Goal: Information Seeking & Learning: Learn about a topic

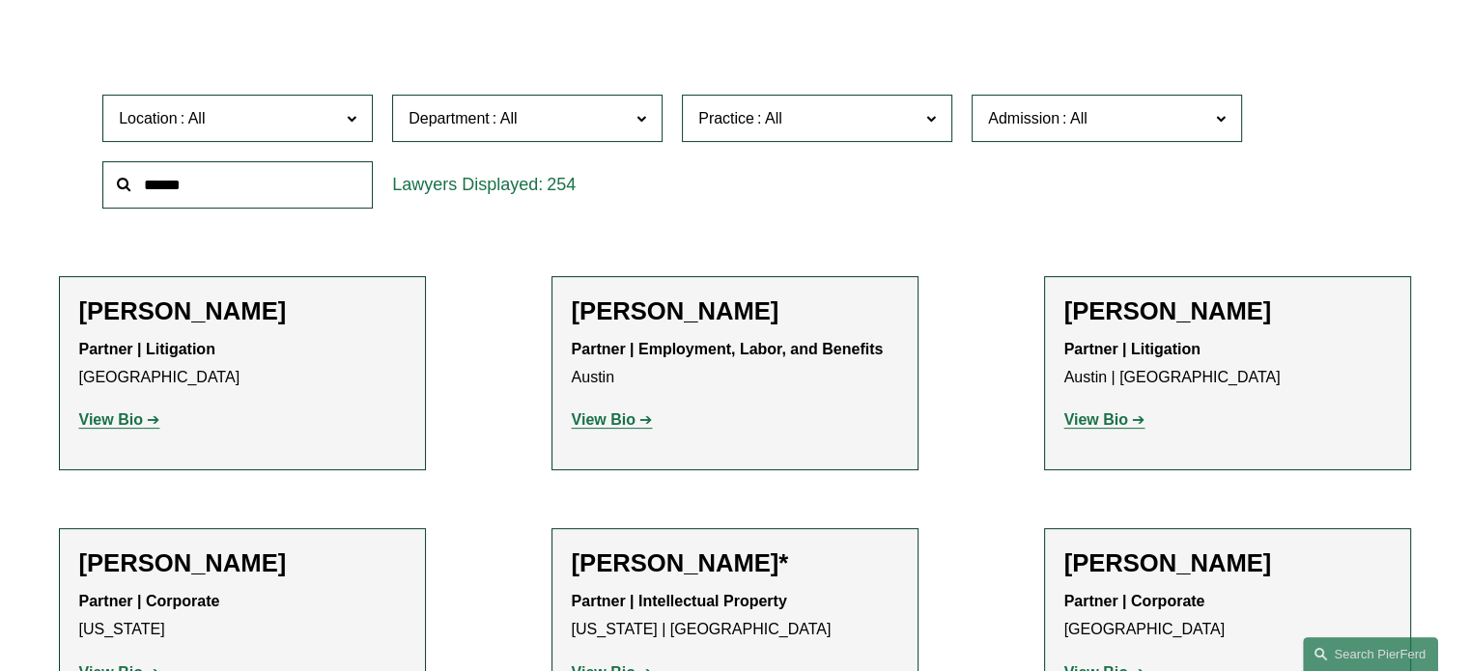
scroll to position [570, 0]
click at [874, 123] on span "Practice" at bounding box center [808, 119] width 221 height 26
click at [0, 0] on link "Global Media, Entertainment & Sports" at bounding box center [0, 0] width 0 height 0
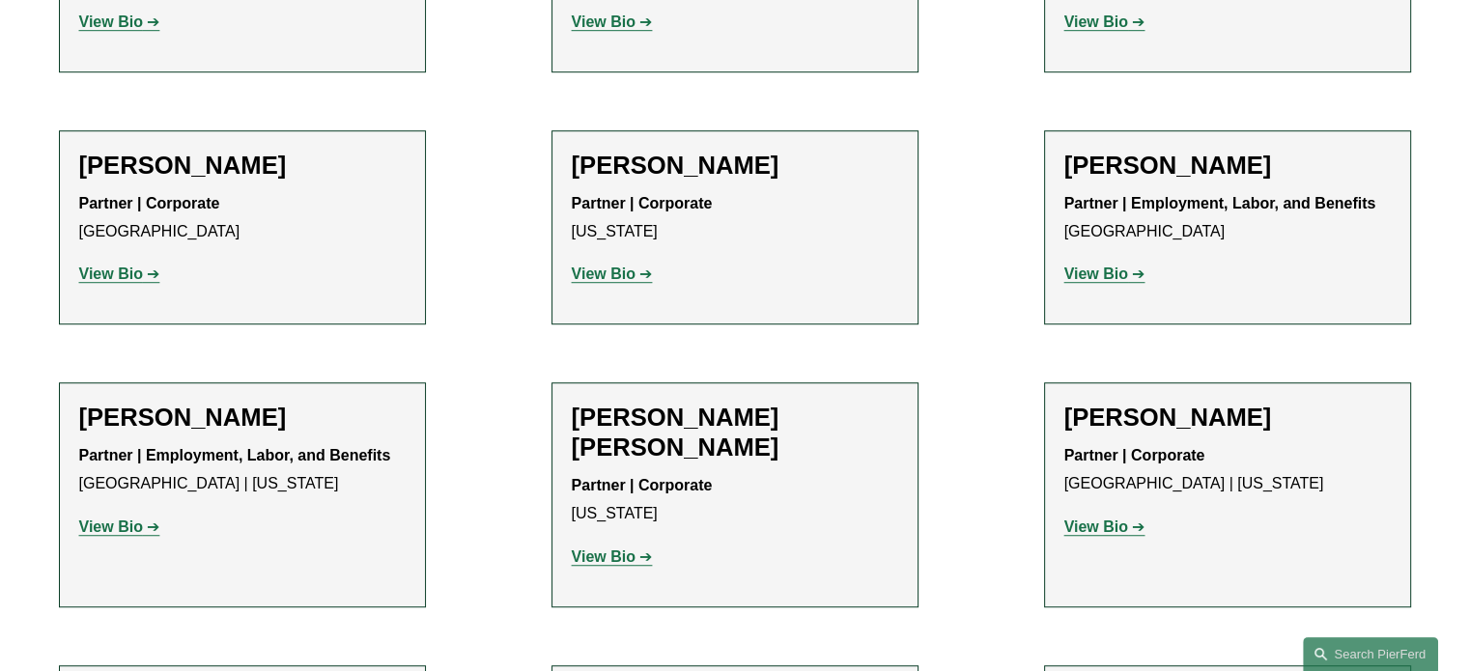
scroll to position [1251, 0]
click at [628, 548] on strong "View Bio" at bounding box center [604, 556] width 64 height 16
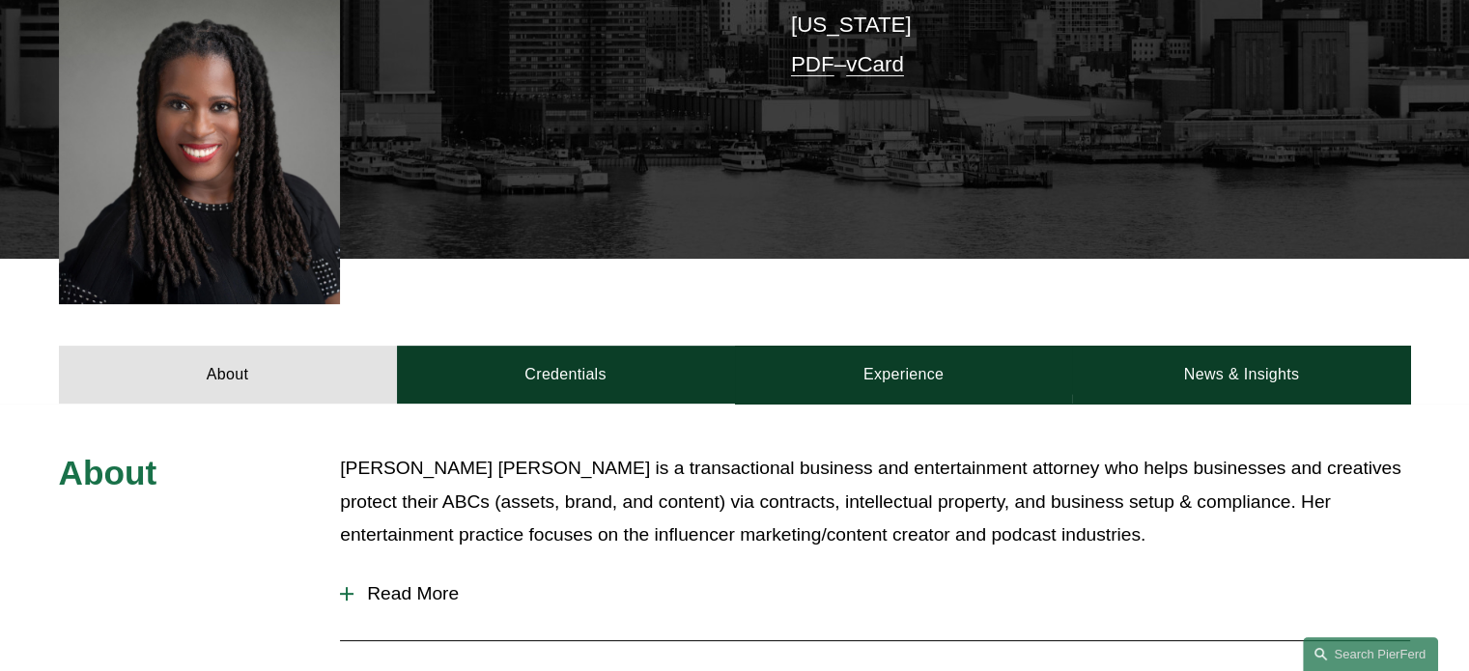
scroll to position [568, 0]
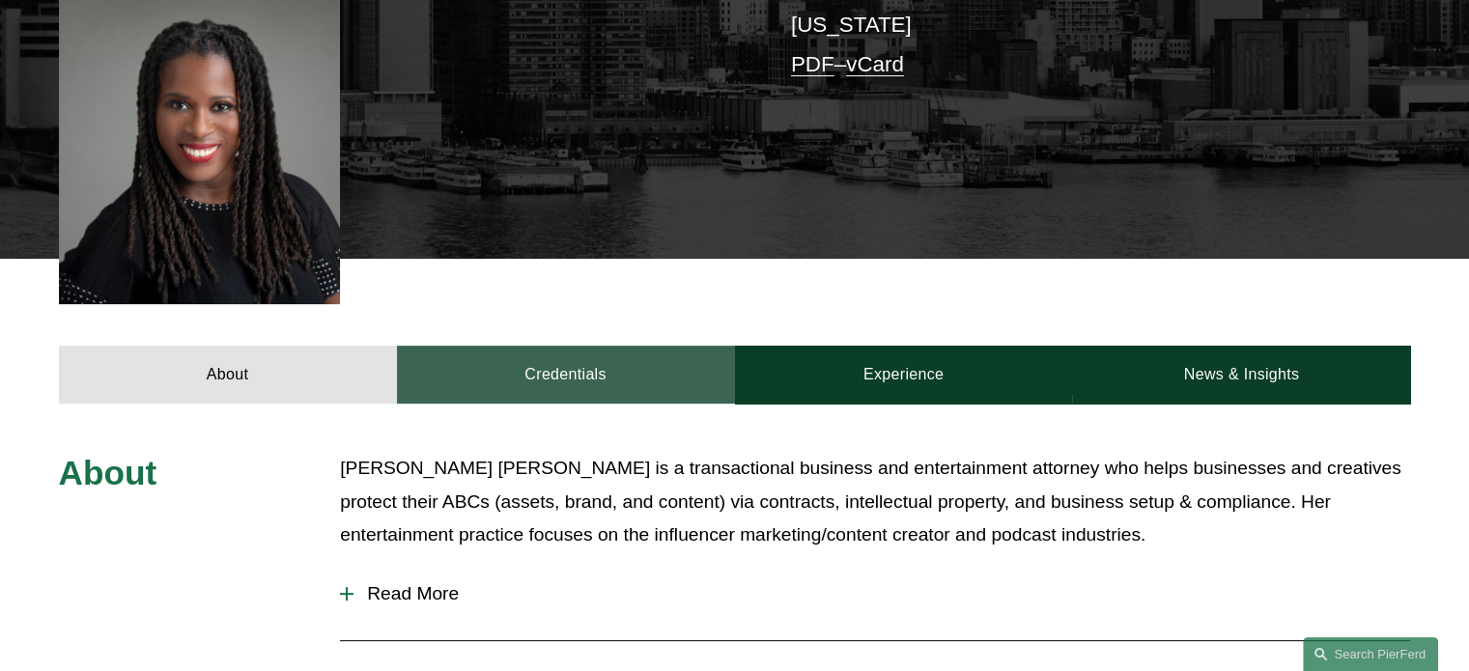
click at [543, 346] on link "Credentials" at bounding box center [566, 375] width 338 height 58
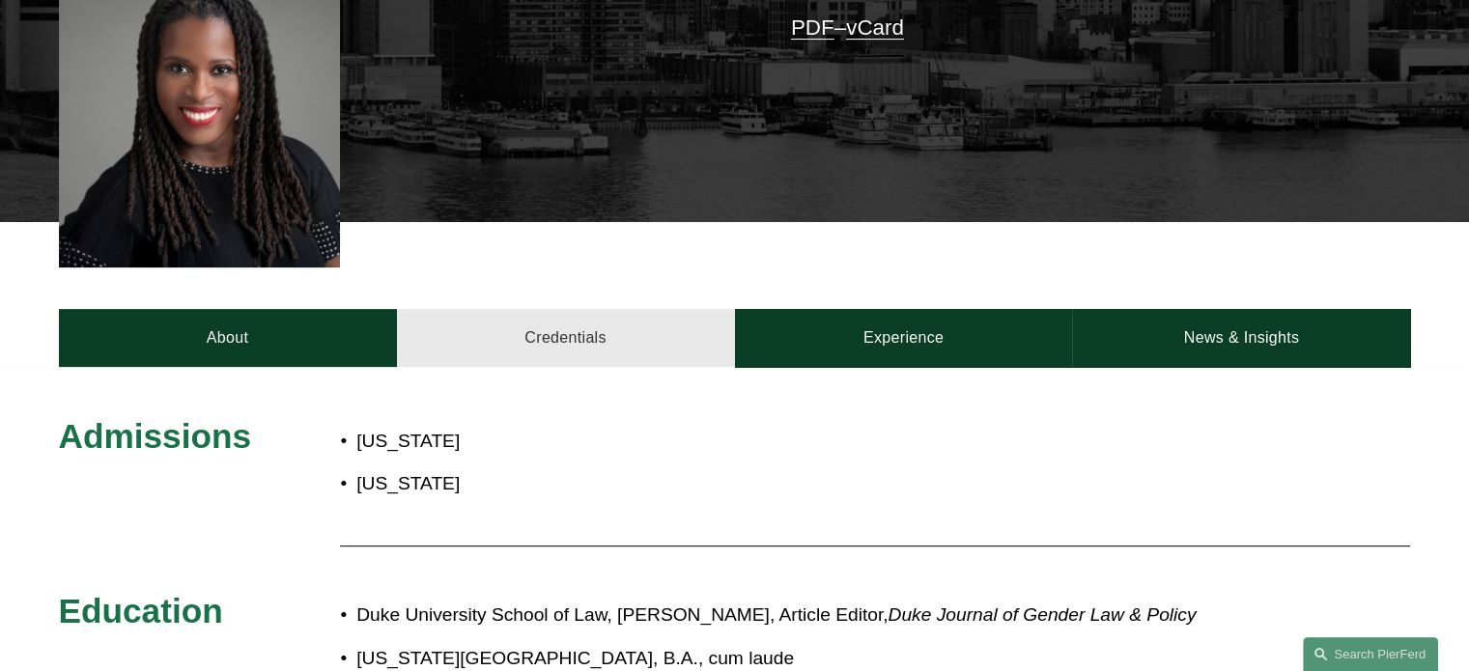
scroll to position [585, 0]
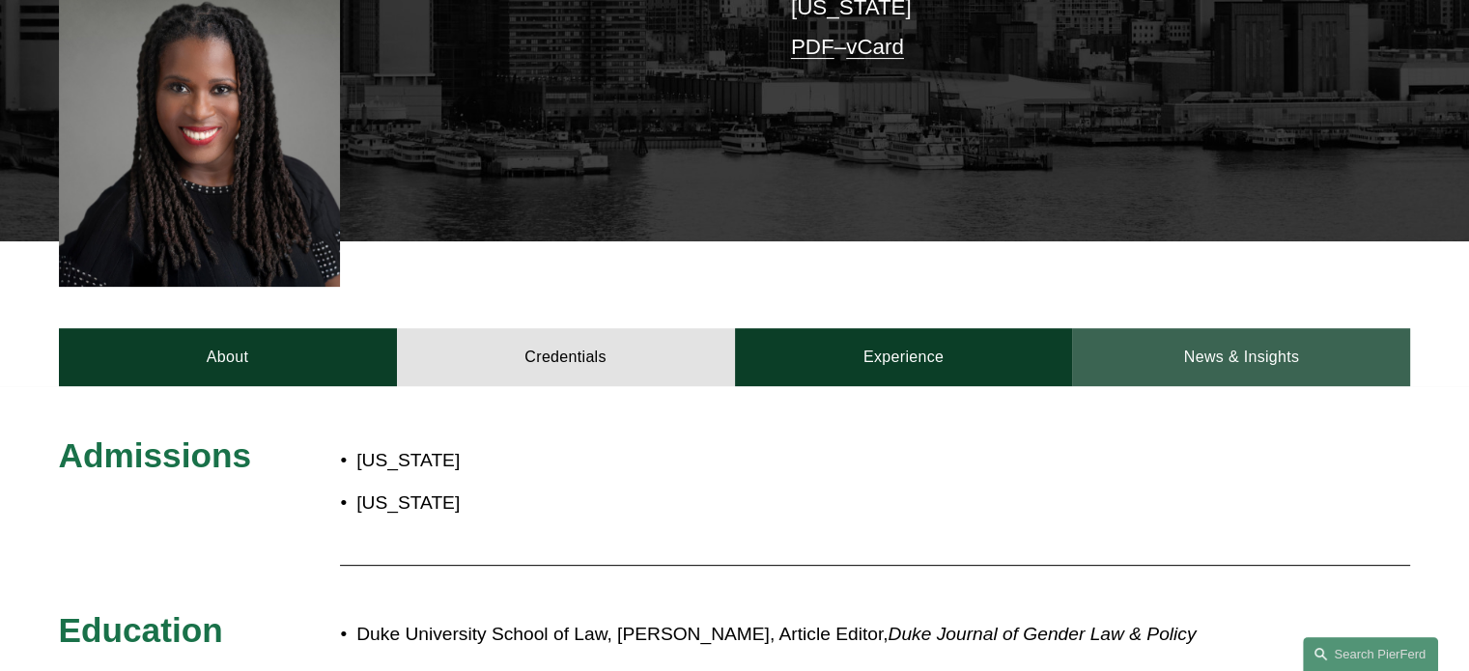
click at [1127, 328] on link "News & Insights" at bounding box center [1241, 357] width 338 height 58
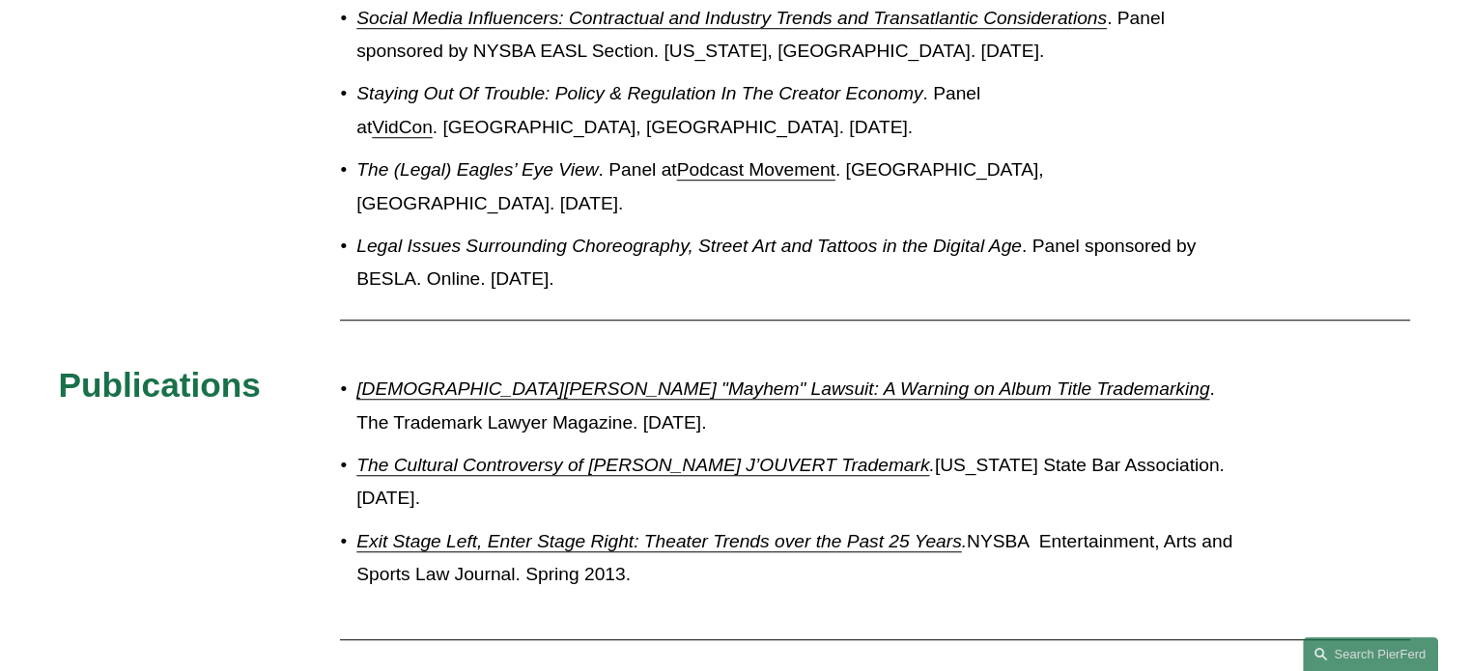
scroll to position [1409, 0]
click at [763, 378] on em "Lady Gaga's "Mayhem" Lawsuit: A Warning on Album Title Trademarking" at bounding box center [782, 388] width 853 height 20
